Goal: Transaction & Acquisition: Book appointment/travel/reservation

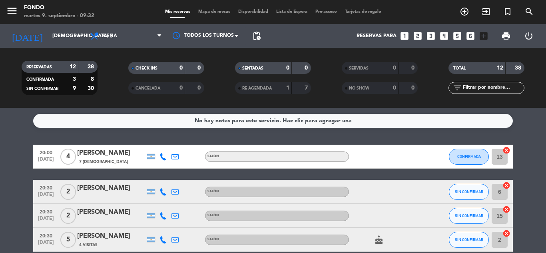
scroll to position [345, 0]
click at [418, 35] on icon "looks_two" at bounding box center [418, 36] width 10 height 10
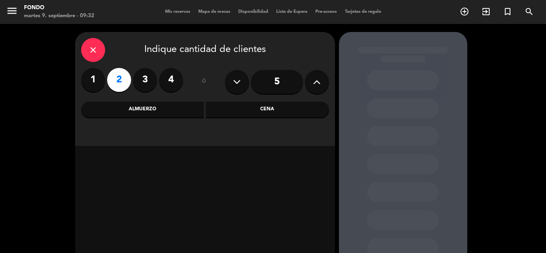
click at [235, 104] on div "Cena" at bounding box center [267, 110] width 123 height 16
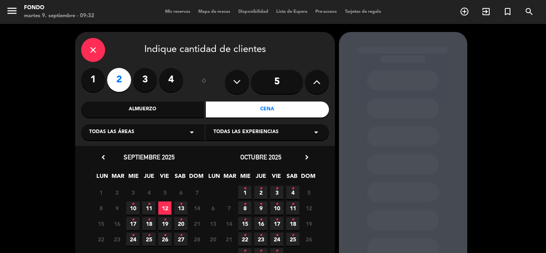
click at [135, 221] on span "17 •" at bounding box center [132, 223] width 13 height 13
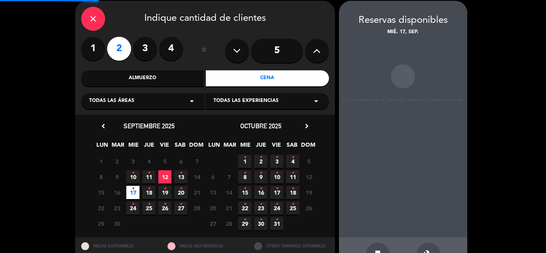
scroll to position [32, 0]
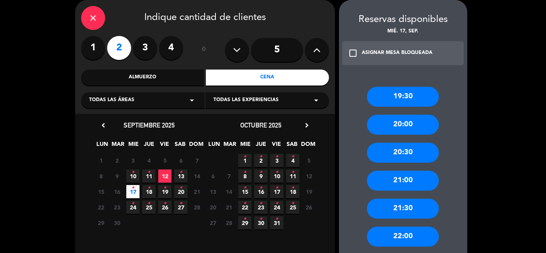
click at [410, 151] on div "20:30" at bounding box center [403, 153] width 72 height 20
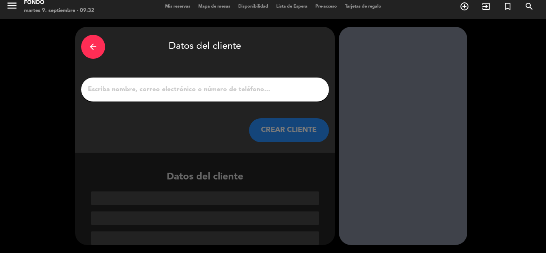
scroll to position [5, 0]
click at [252, 93] on input "Página Completa" at bounding box center [205, 89] width 236 height 11
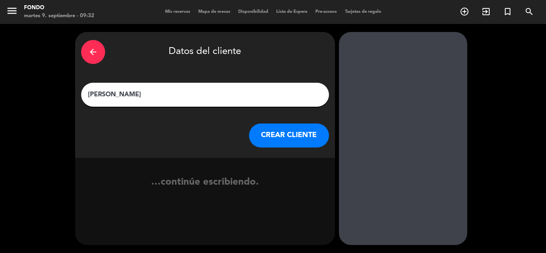
type input "[PERSON_NAME]"
click at [284, 144] on button "CREAR CLIENTE" at bounding box center [289, 136] width 80 height 24
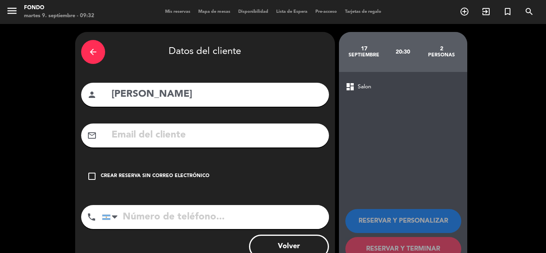
click at [191, 133] on input "text" at bounding box center [217, 135] width 212 height 16
paste input "[EMAIL_ADDRESS][DOMAIN_NAME]"
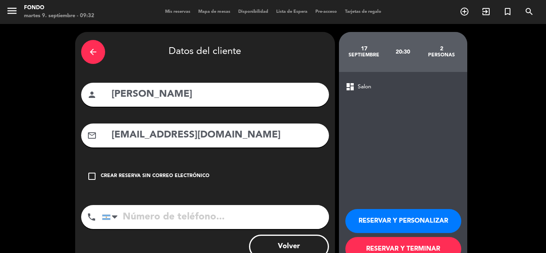
type input "[EMAIL_ADDRESS][DOMAIN_NAME]"
click at [182, 221] on input "tel" at bounding box center [215, 217] width 227 height 24
paste input "[PHONE_NUMBER]"
type input "[PHONE_NUMBER]"
click at [418, 245] on button "RESERVAR Y TERMINAR" at bounding box center [404, 249] width 116 height 24
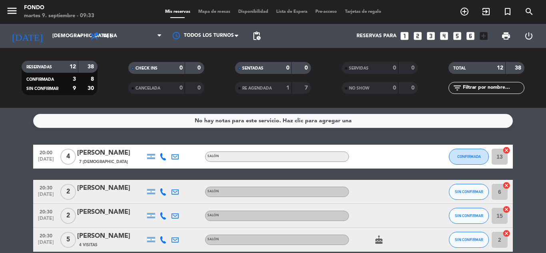
click at [530, 117] on service-notes "No hay notas para este servicio. Haz clic para agregar una" at bounding box center [273, 121] width 546 height 14
click at [64, 34] on input "[DEMOGRAPHIC_DATA] [DATE]" at bounding box center [82, 36] width 68 height 14
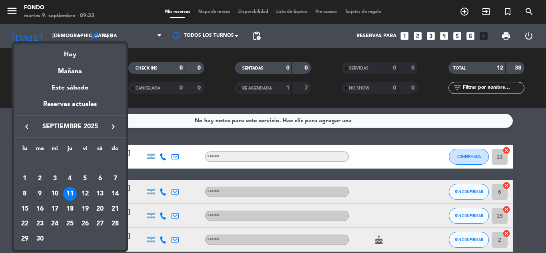
click at [54, 206] on div "17" at bounding box center [55, 209] width 14 height 14
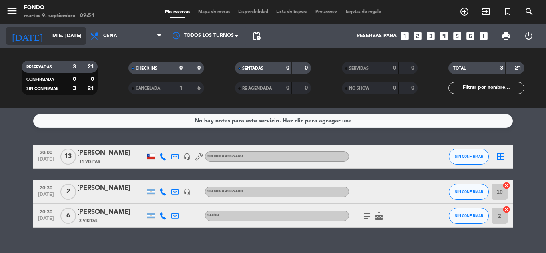
click at [64, 36] on input "mié. [DATE]" at bounding box center [82, 36] width 68 height 14
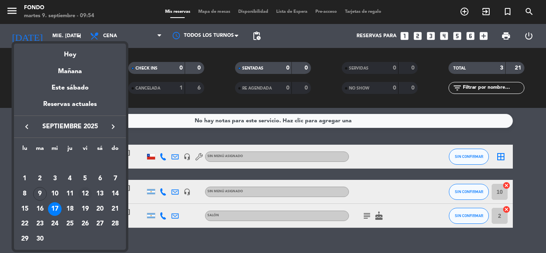
click at [91, 193] on div "12" at bounding box center [85, 194] width 14 height 14
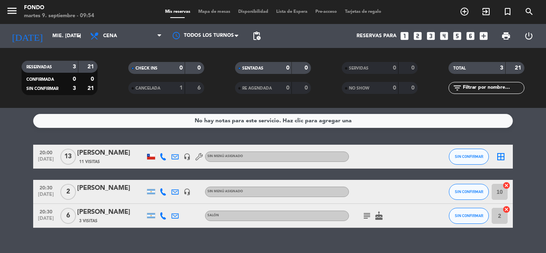
type input "vie. [DATE]"
